Goal: Information Seeking & Learning: Check status

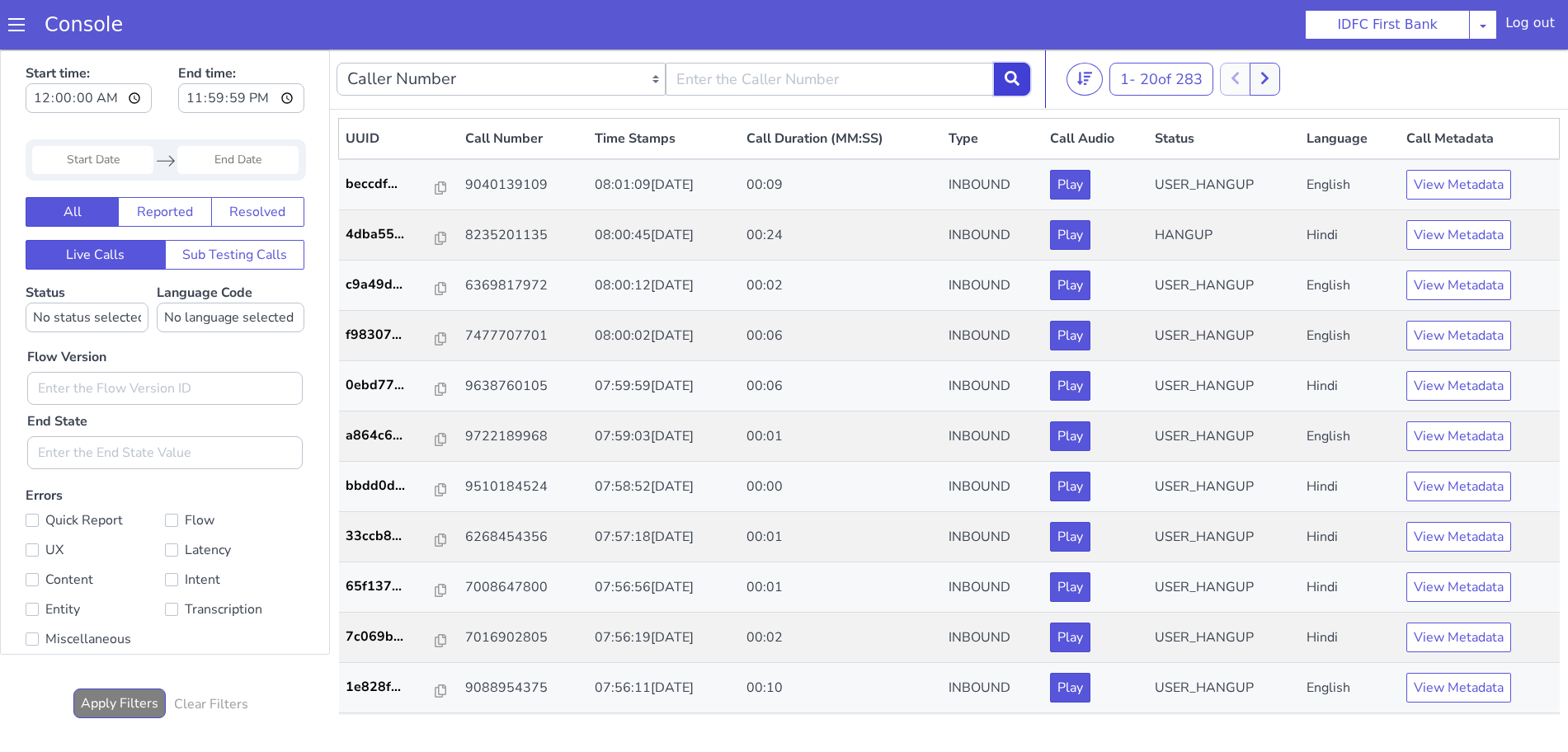
click at [1005, 78] on icon at bounding box center [1011, 78] width 15 height 15
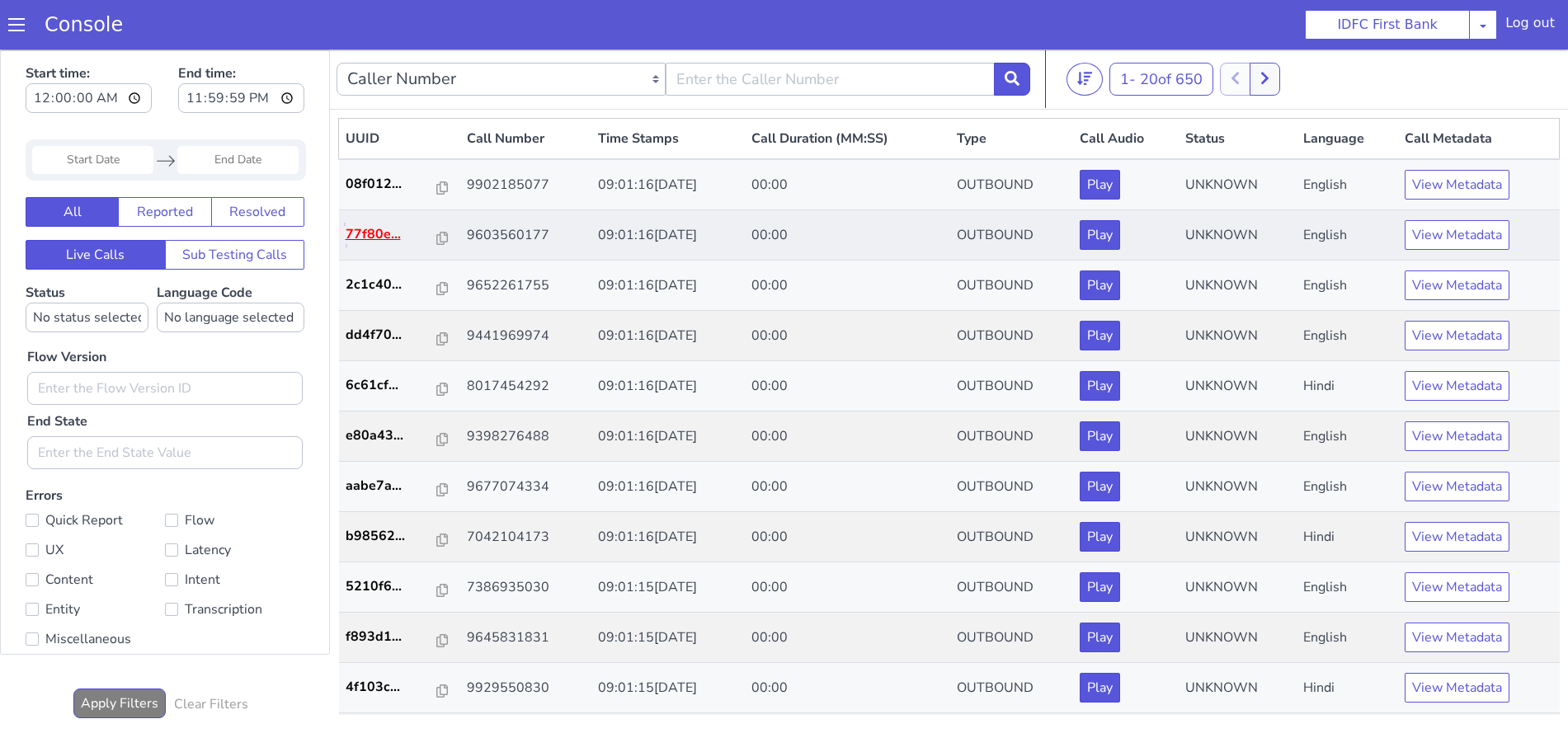
click at [370, 239] on p "77f80e..." at bounding box center [391, 234] width 92 height 20
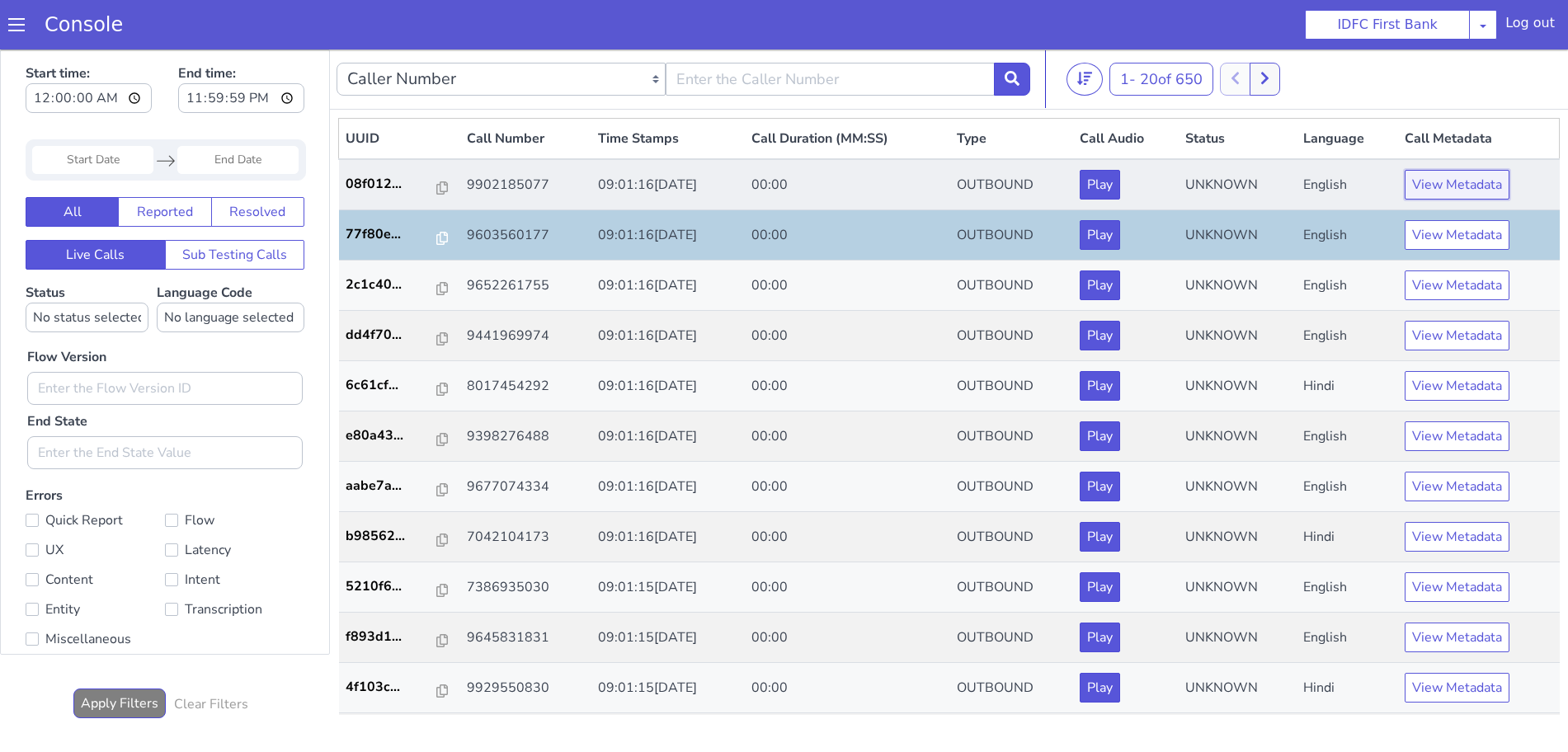
click at [1445, 177] on button "View Metadata" at bounding box center [1456, 185] width 104 height 29
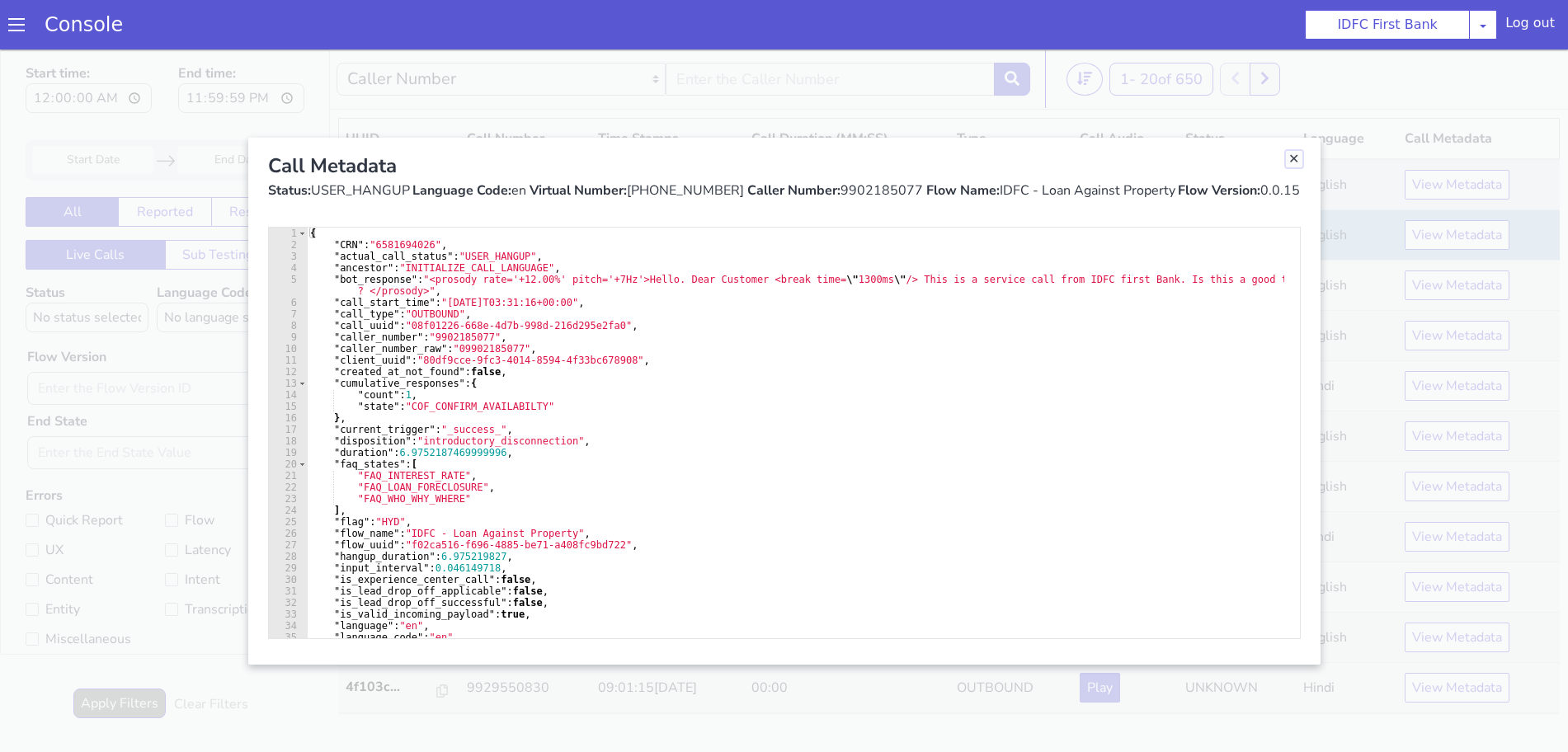
drag, startPoint x: 1295, startPoint y: 154, endPoint x: 1351, endPoint y: 192, distance: 67.7
click at [1295, 154] on link "Close" at bounding box center [1293, 159] width 16 height 16
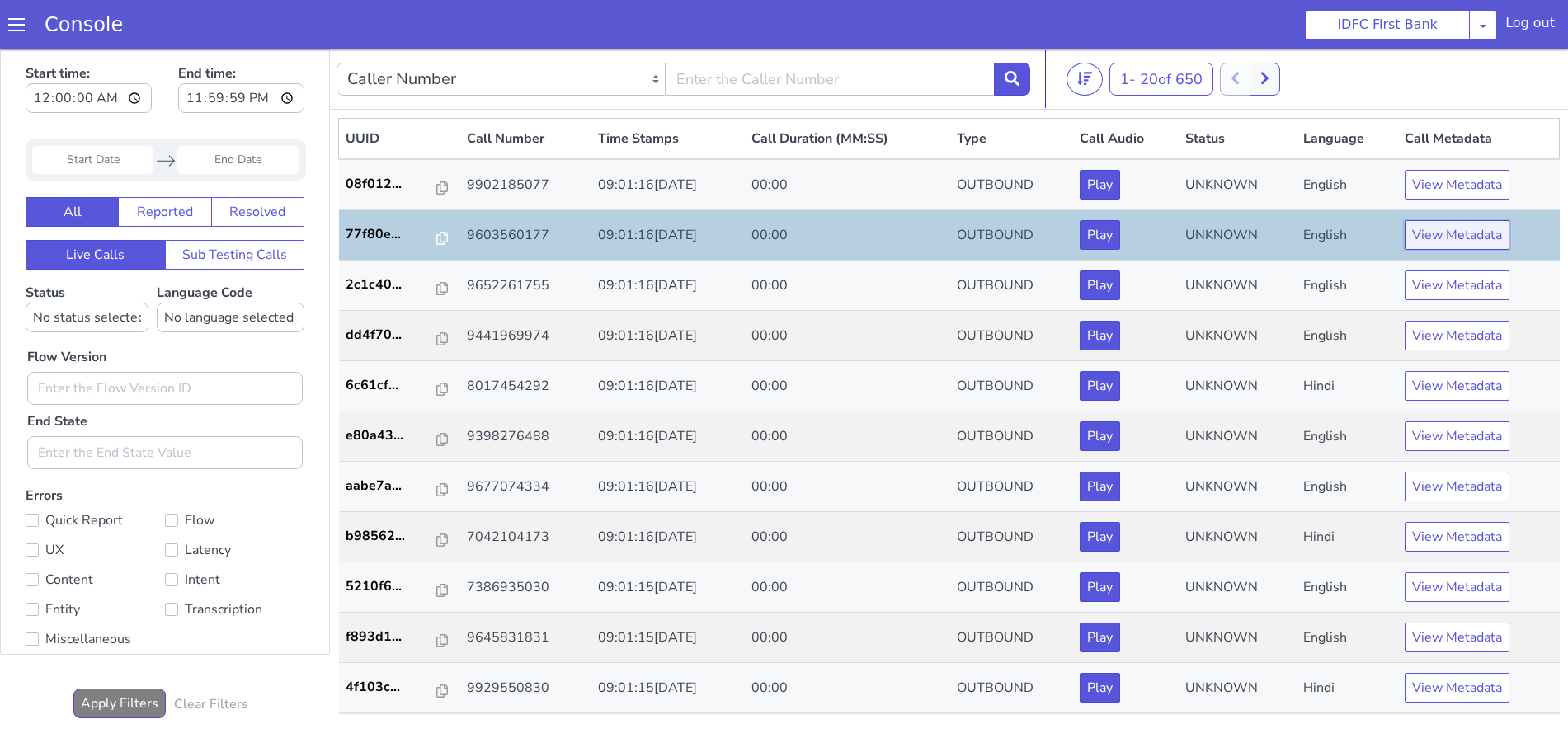
click at [1480, 226] on button "View Metadata" at bounding box center [1456, 235] width 104 height 29
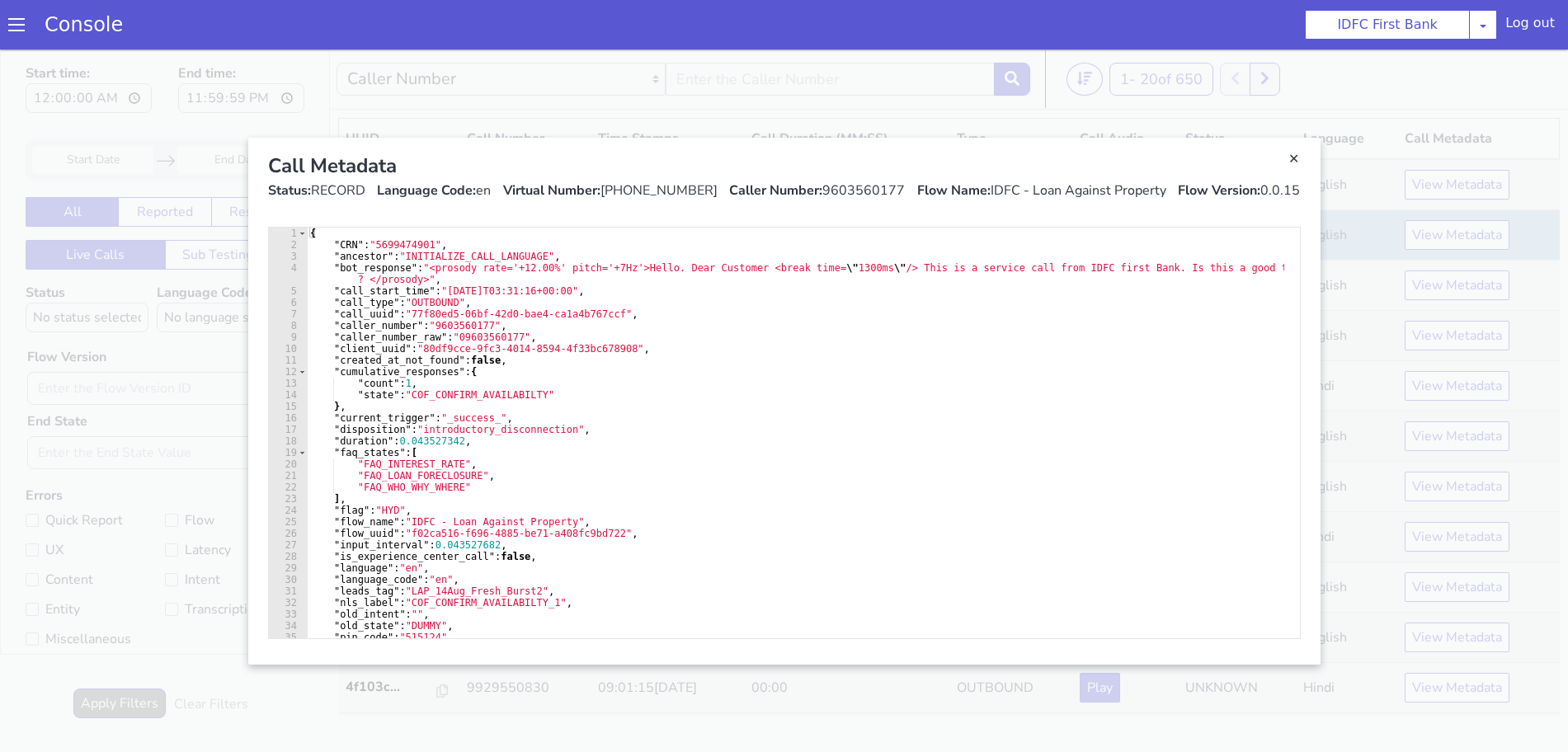
click at [1302, 163] on div "Call Metadata Status: RECORD Language Code: en Virtual Number: [PHONE_NUMBER] C…" at bounding box center [784, 175] width 1059 height 76
click at [1291, 159] on link "Close" at bounding box center [1293, 159] width 16 height 16
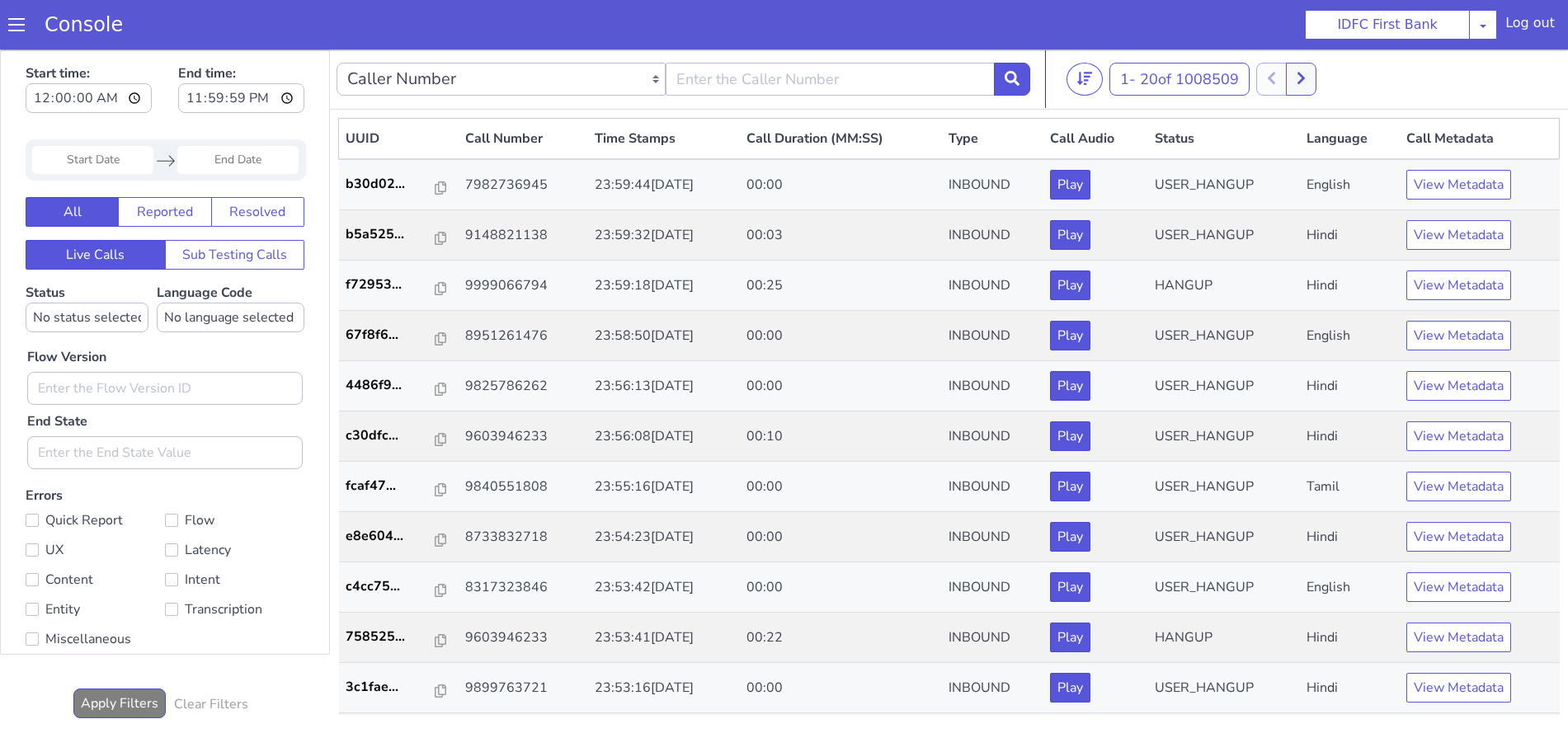
click at [12, 26] on span at bounding box center [16, 25] width 16 height 16
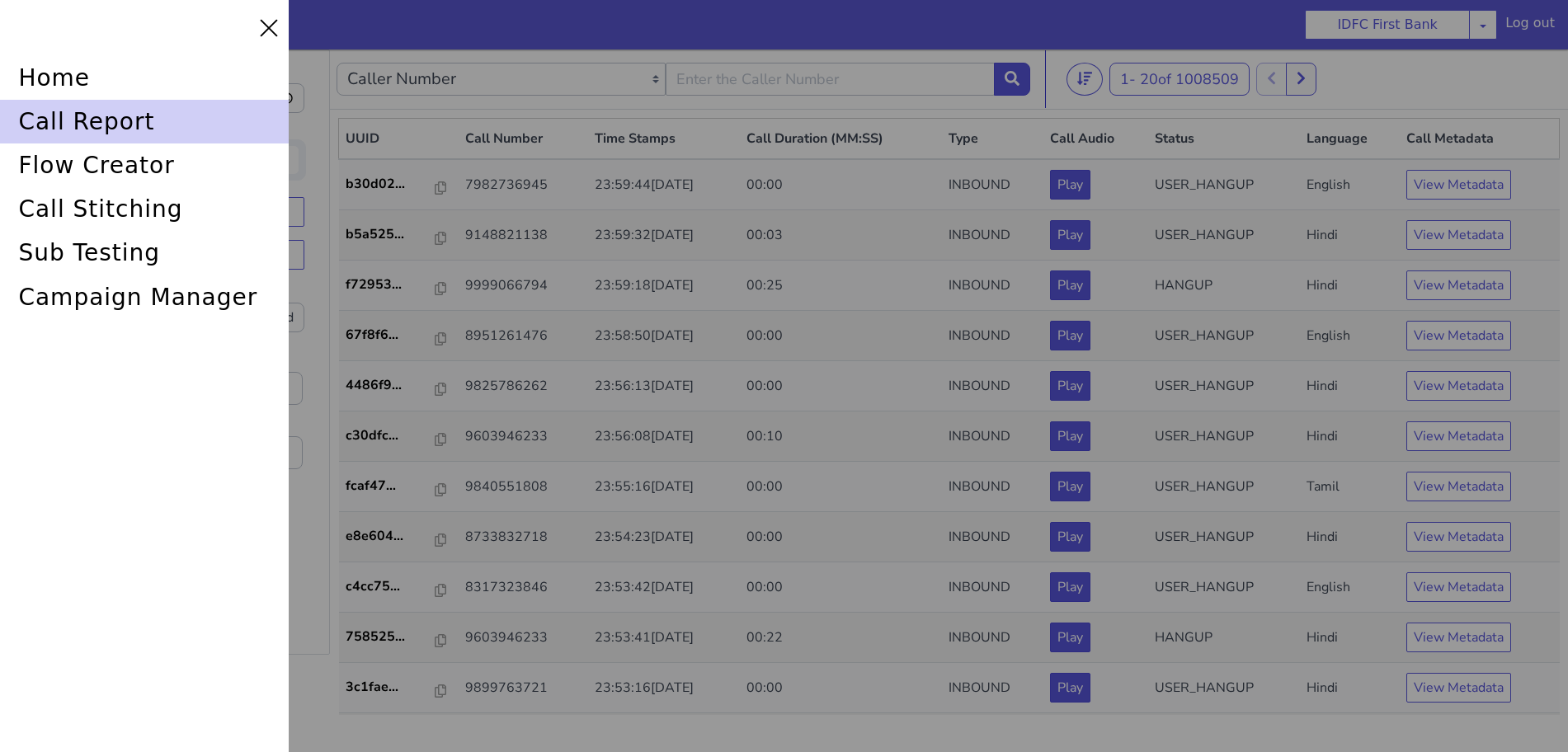
click at [62, 120] on div "call report" at bounding box center [144, 122] width 288 height 44
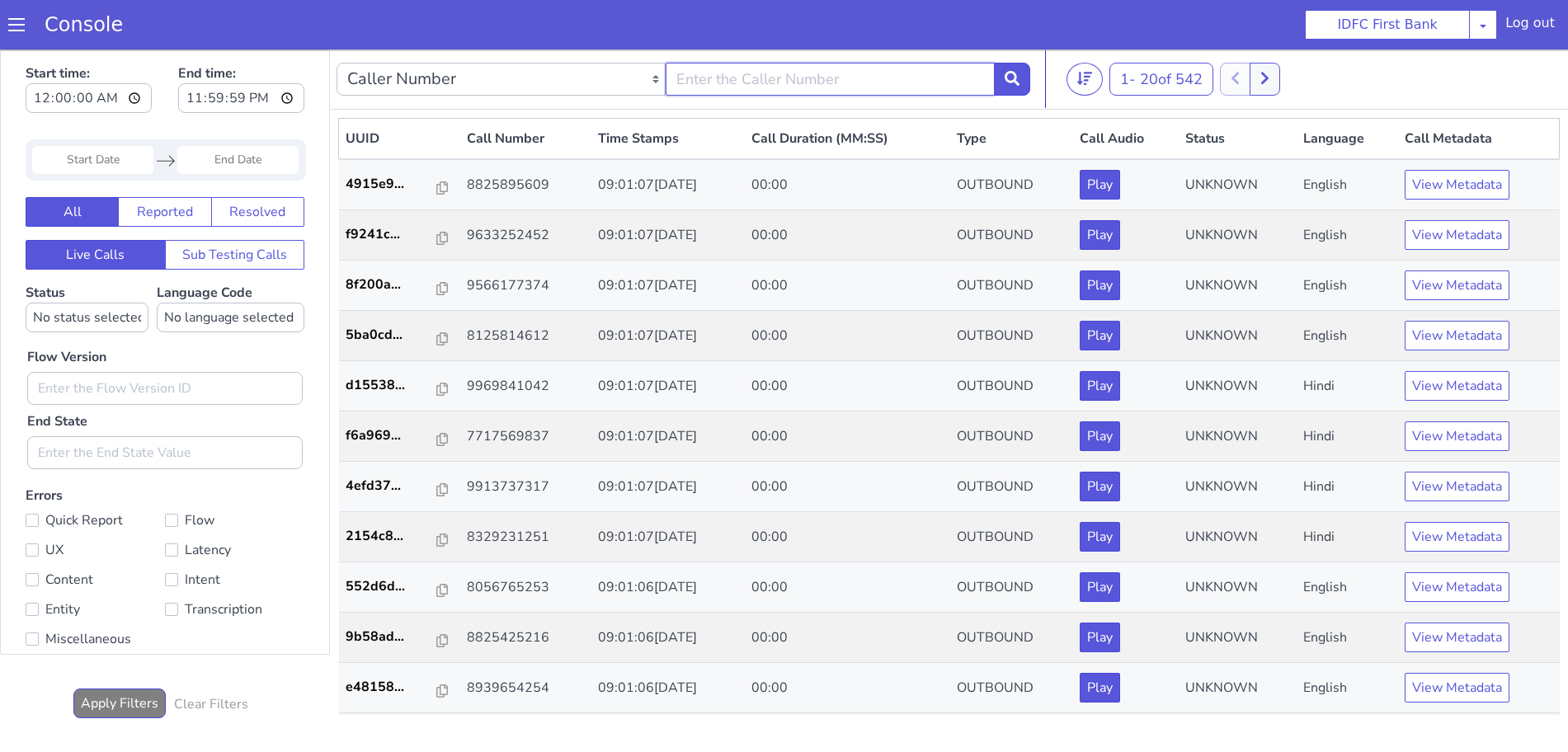
type input "6352248031"
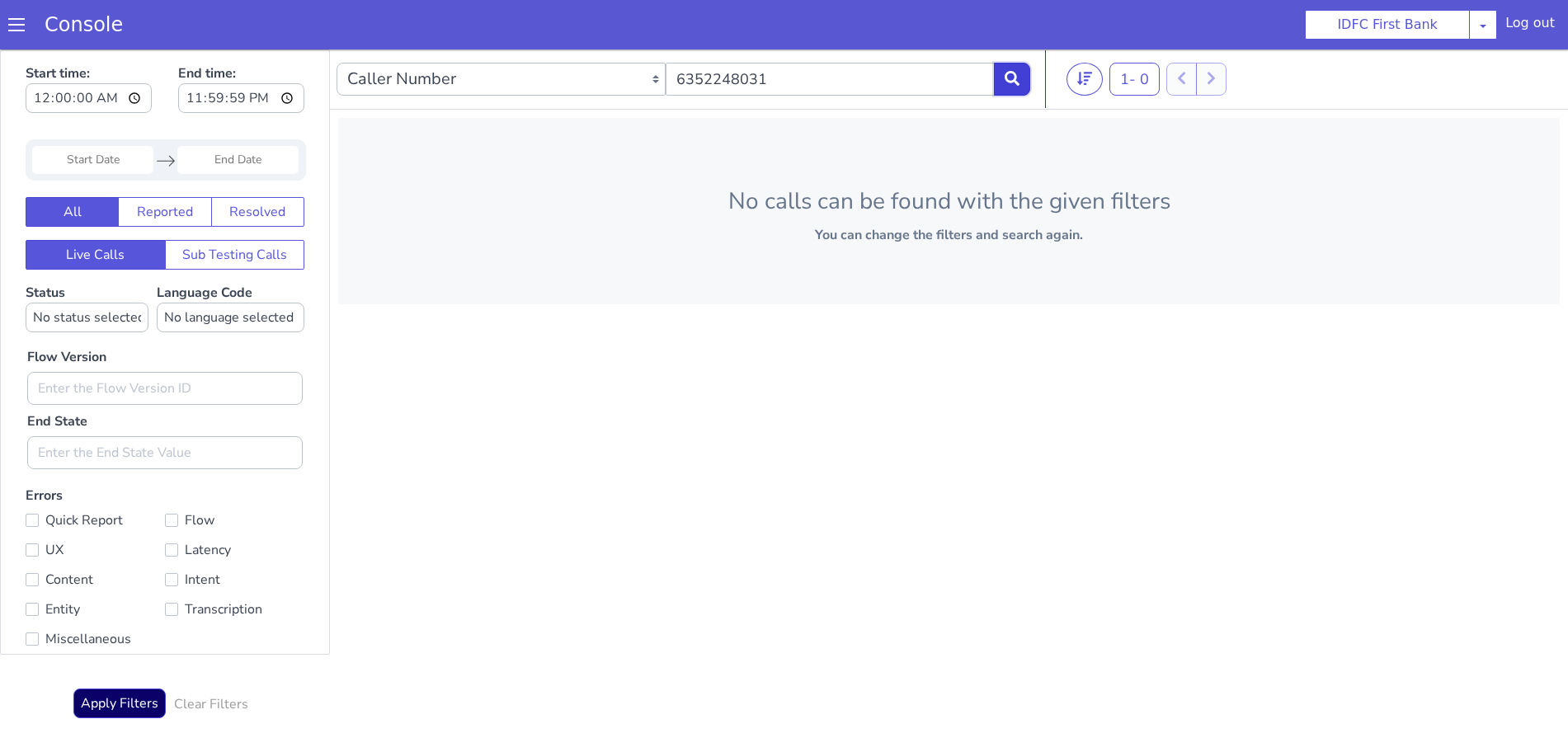
click at [1018, 45] on button at bounding box center [1021, 57] width 37 height 33
click at [1011, 67] on button at bounding box center [1012, 79] width 37 height 33
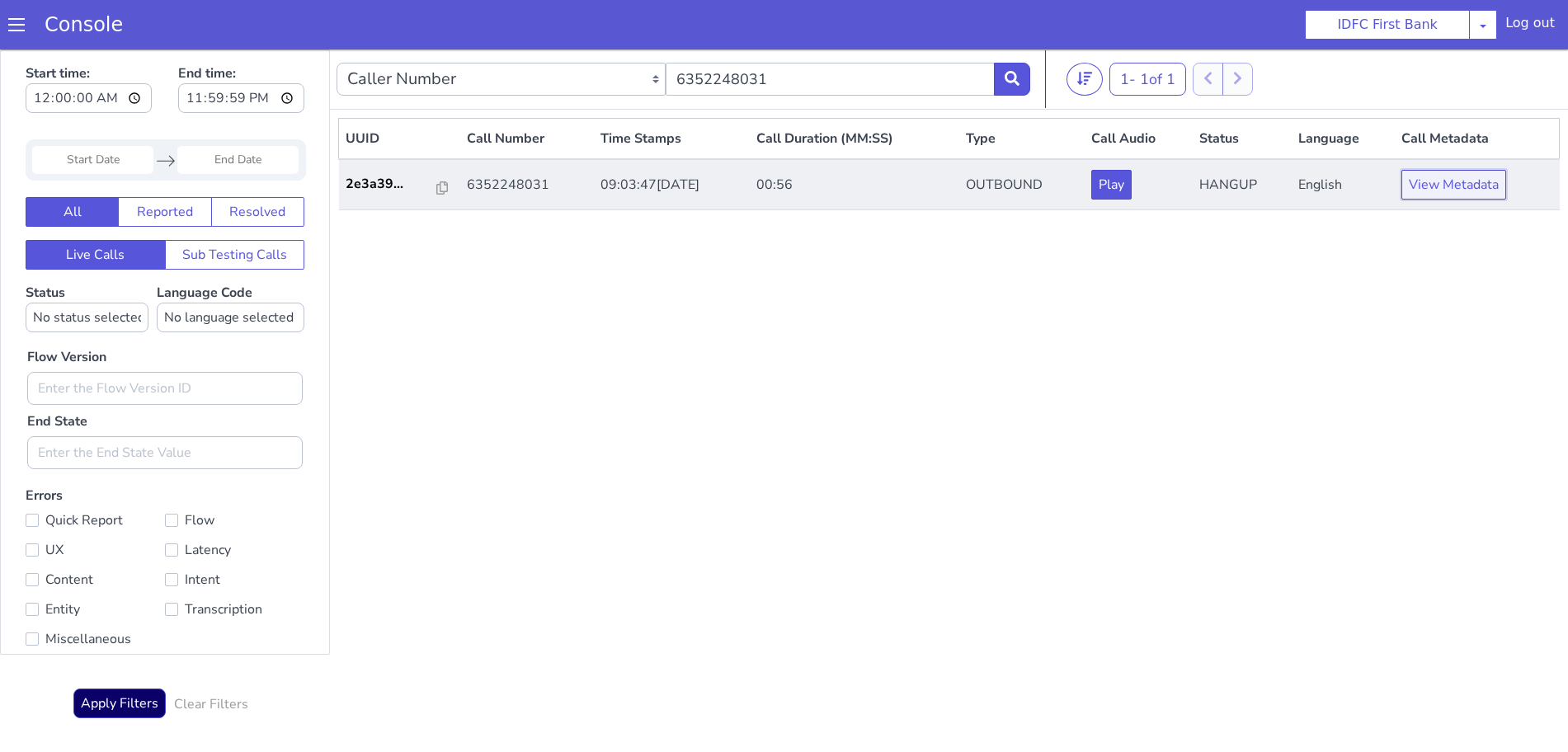
click at [1498, 79] on button "View Metadata" at bounding box center [1509, 73] width 104 height 29
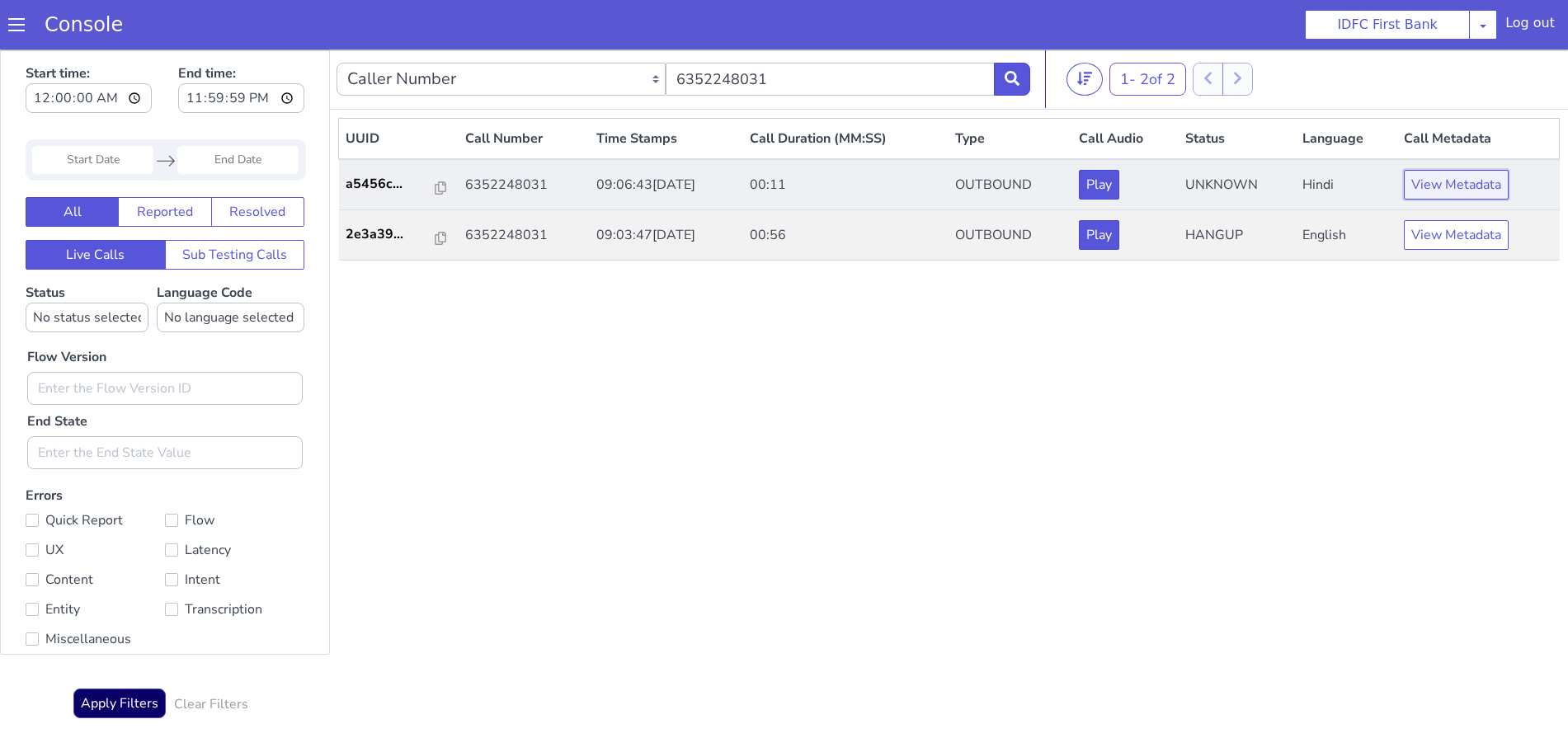
click at [1530, 26] on button "View Metadata" at bounding box center [1537, 35] width 104 height 29
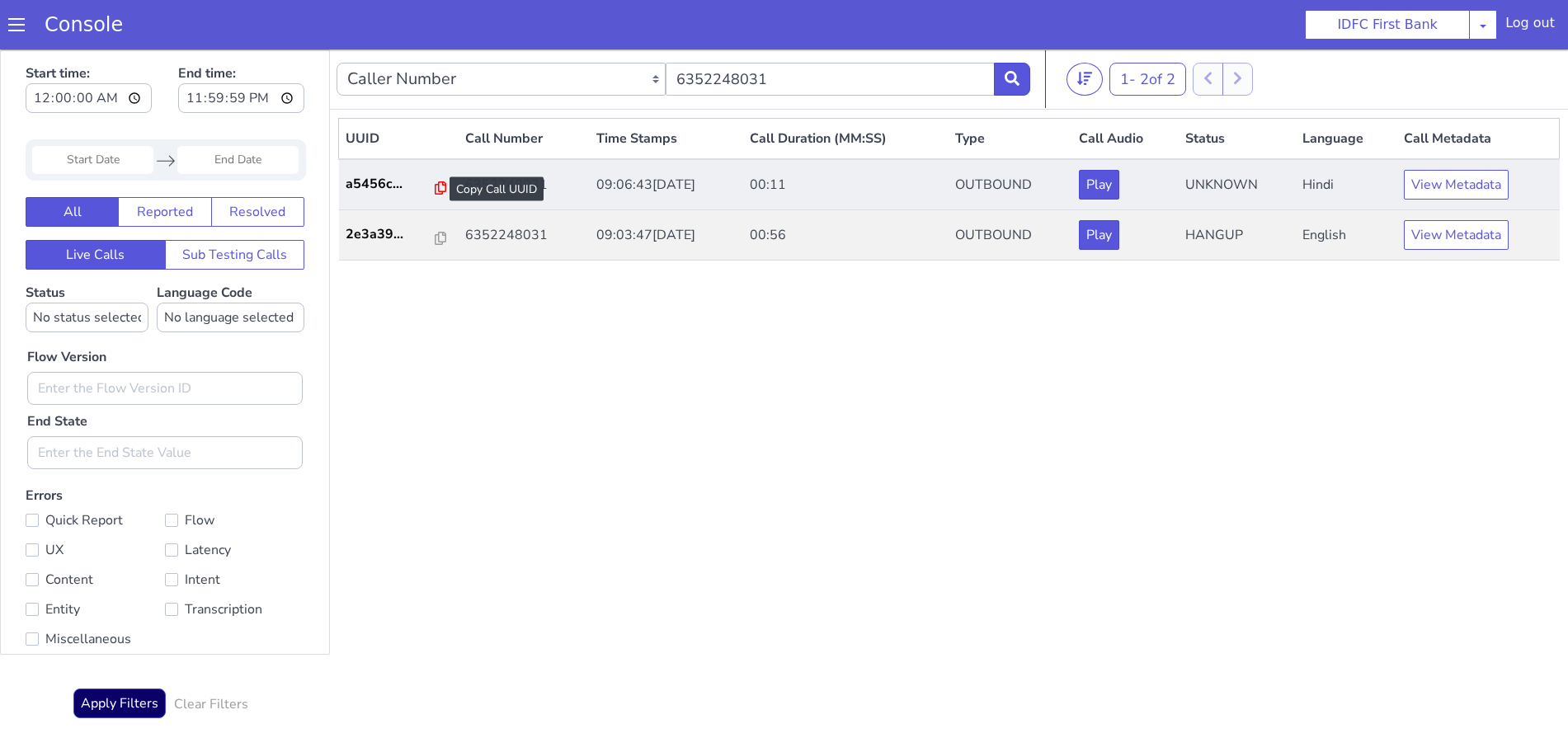
click at [444, 165] on icon at bounding box center [449, 166] width 12 height 13
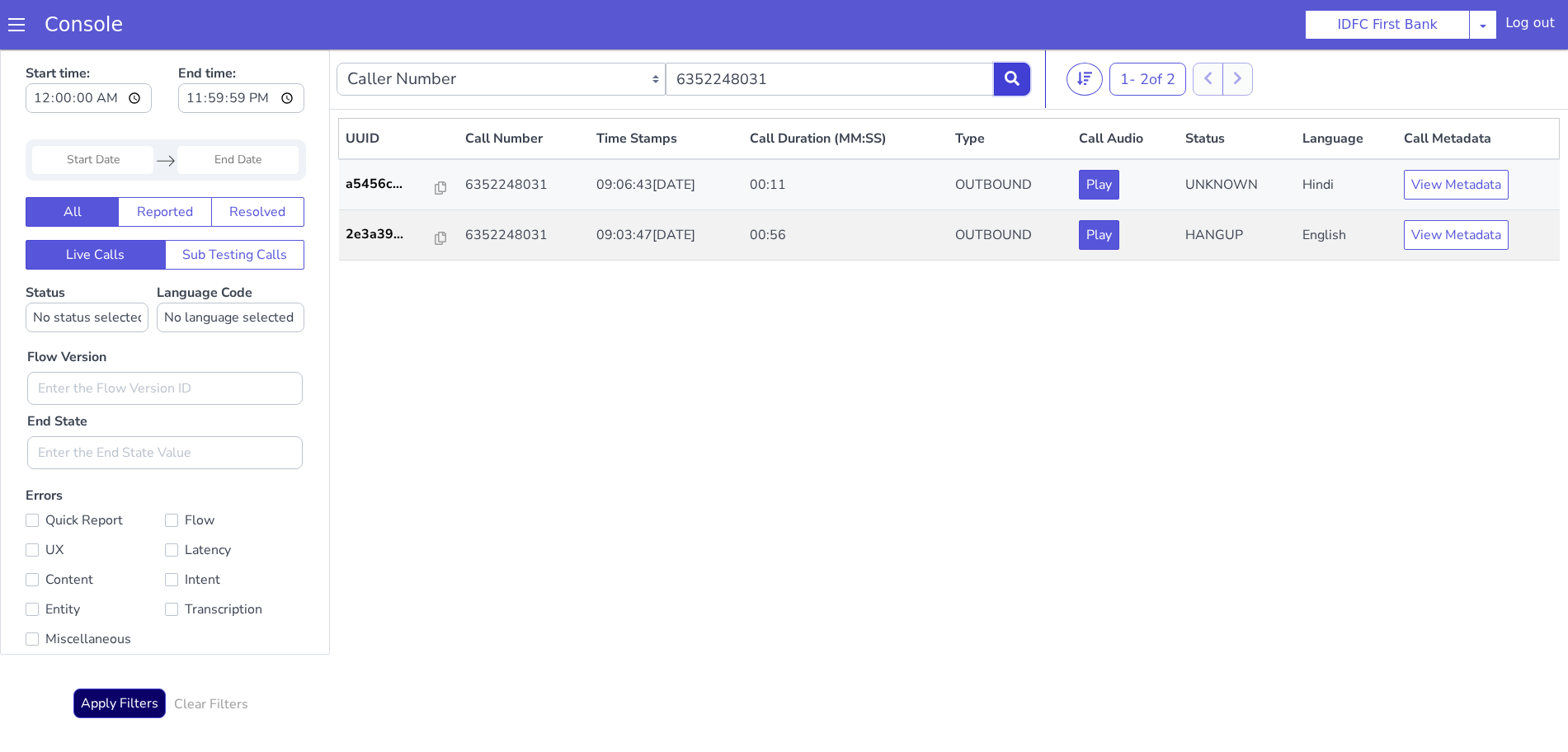
click at [1013, 70] on button at bounding box center [1012, 79] width 37 height 33
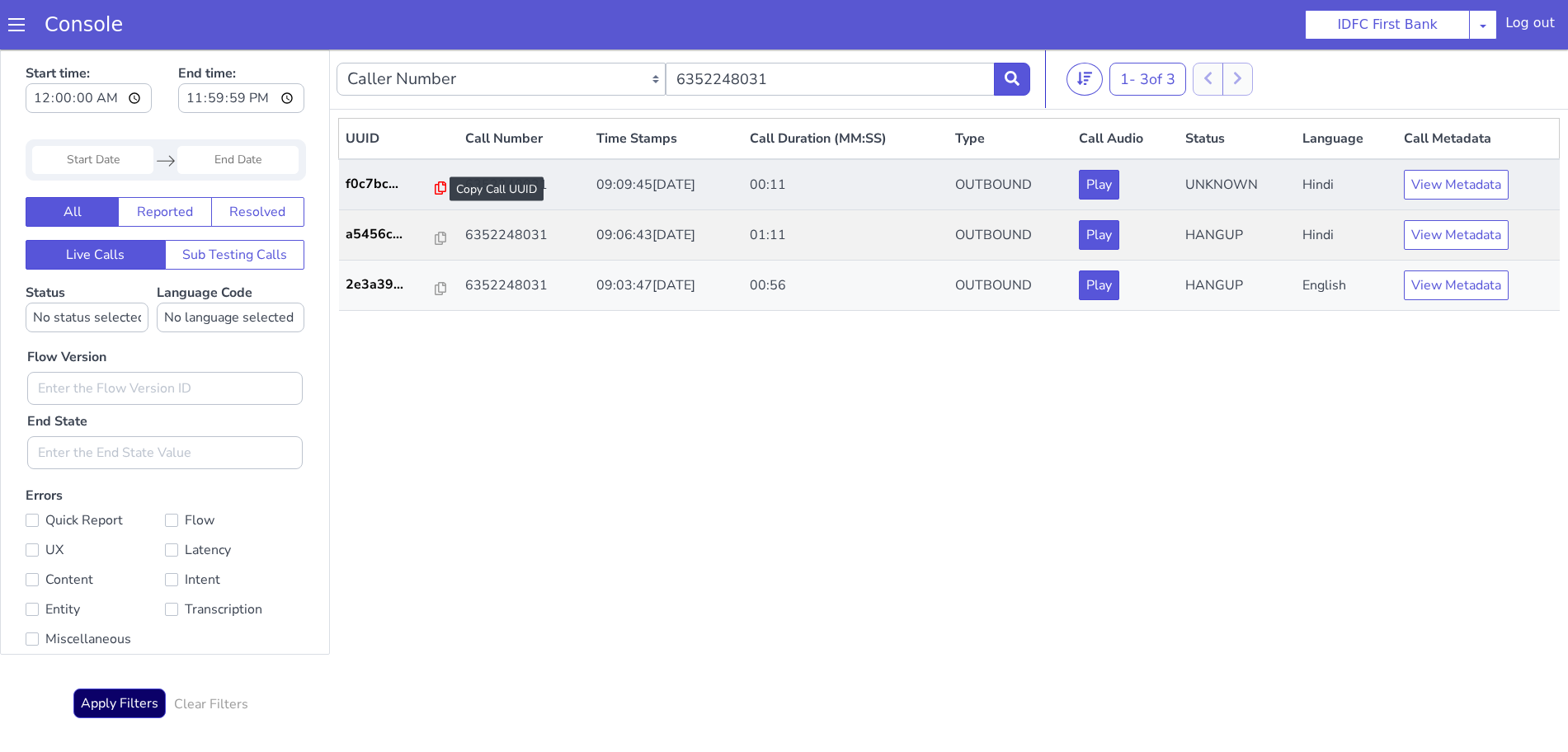
click at [515, 36] on icon at bounding box center [521, 38] width 12 height 13
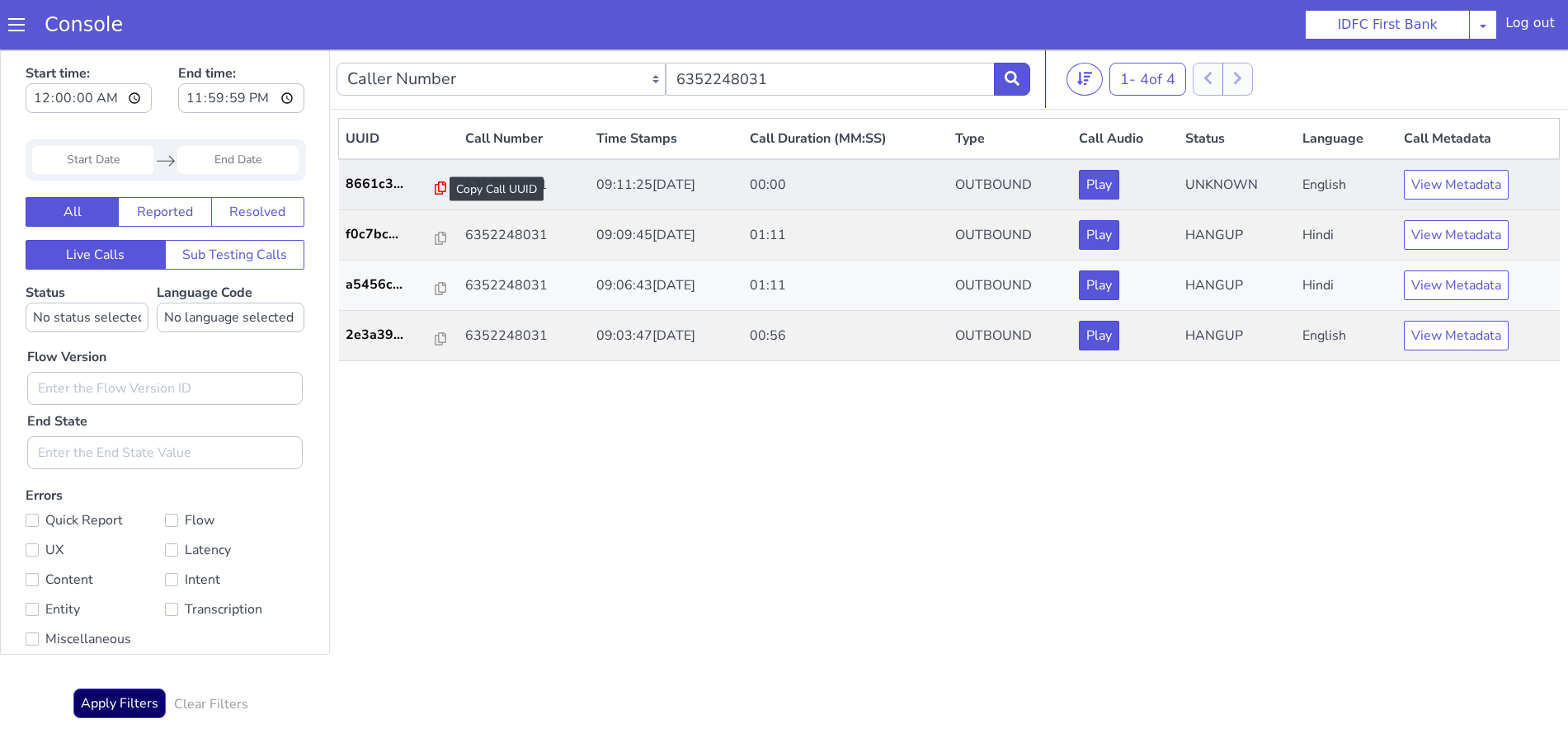
click at [515, 38] on icon at bounding box center [521, 38] width 12 height 13
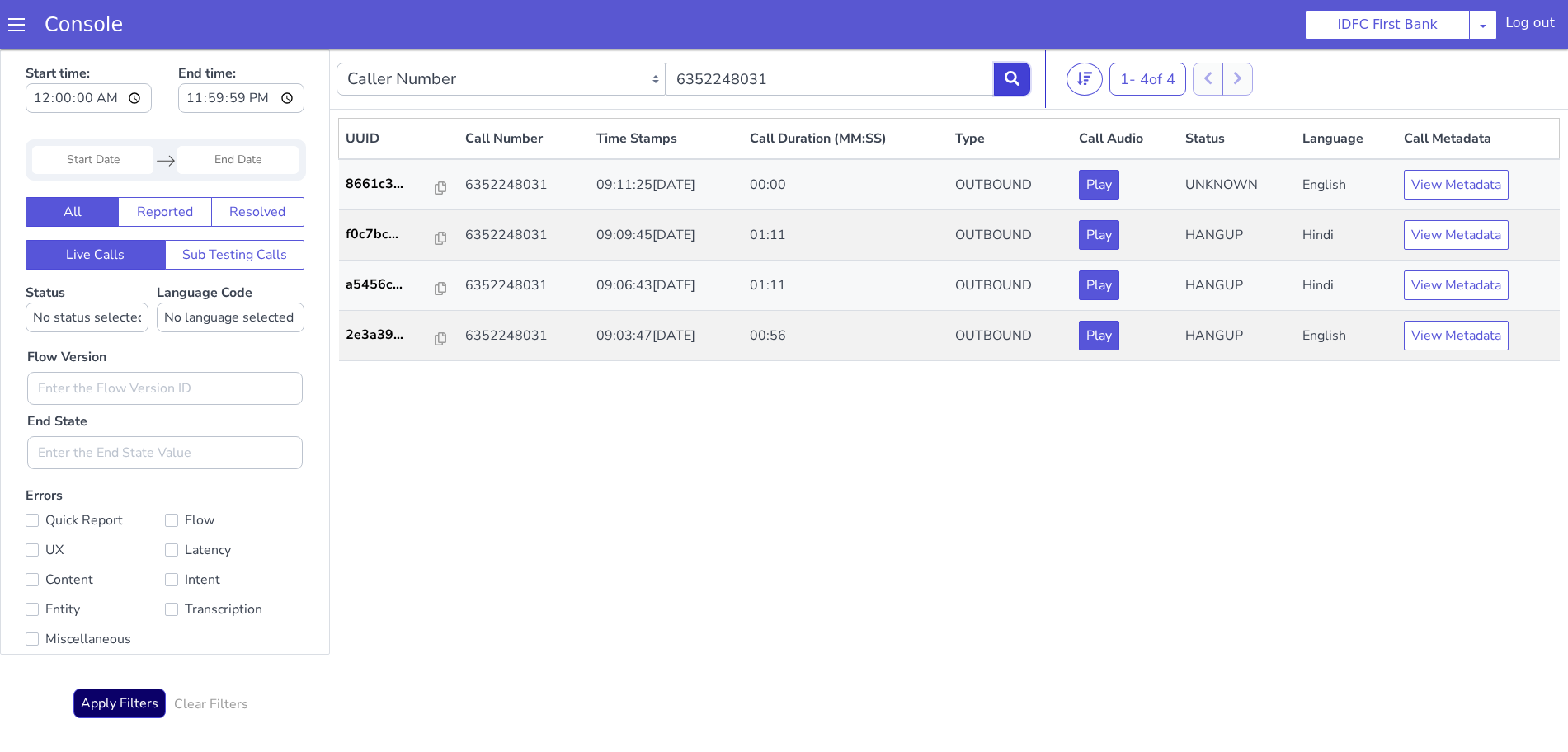
click at [1019, 50] on icon at bounding box center [1021, 56] width 15 height 15
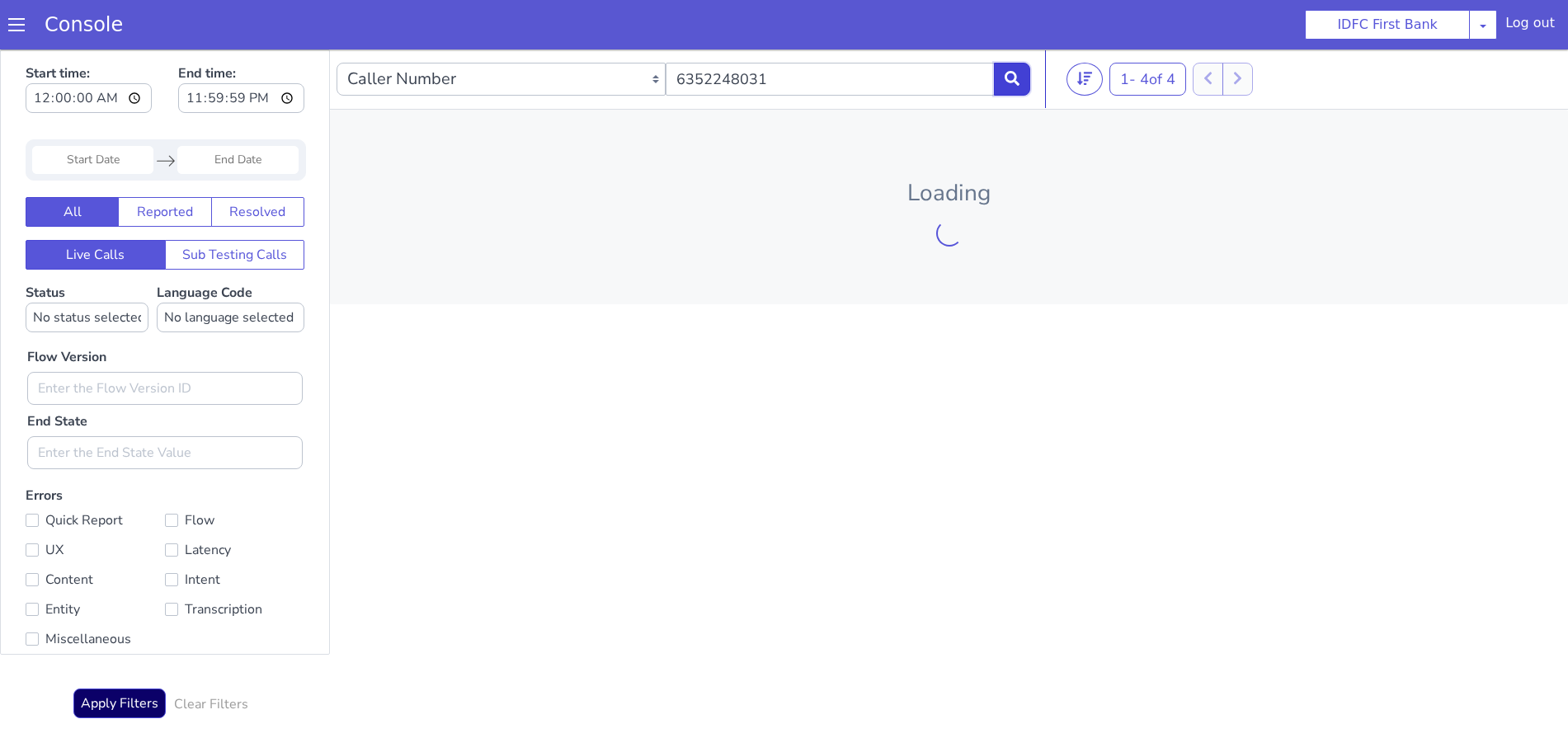
click at [1019, 50] on icon at bounding box center [1021, 56] width 15 height 15
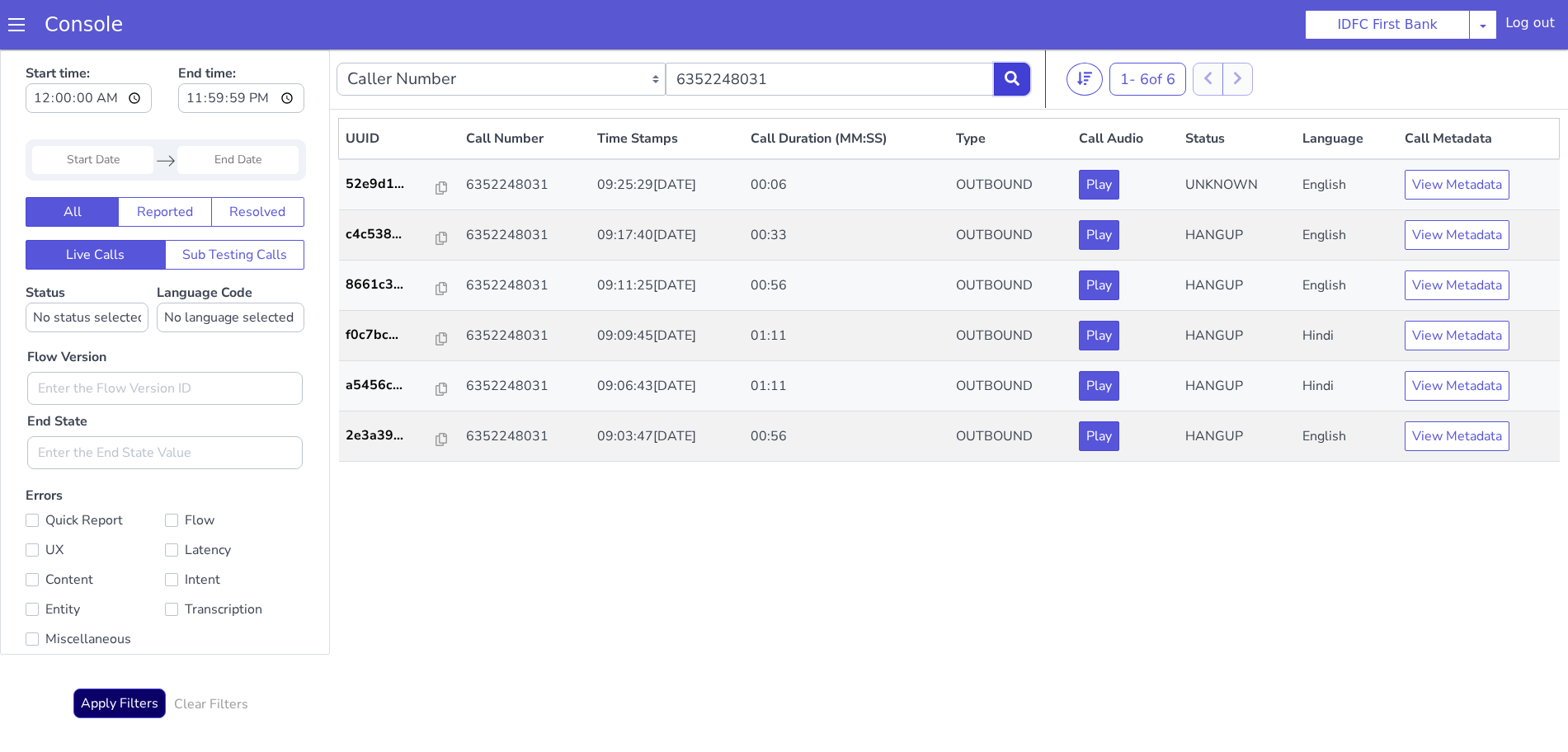
click at [1026, 53] on icon at bounding box center [1021, 56] width 15 height 15
